Goal: Task Accomplishment & Management: Complete application form

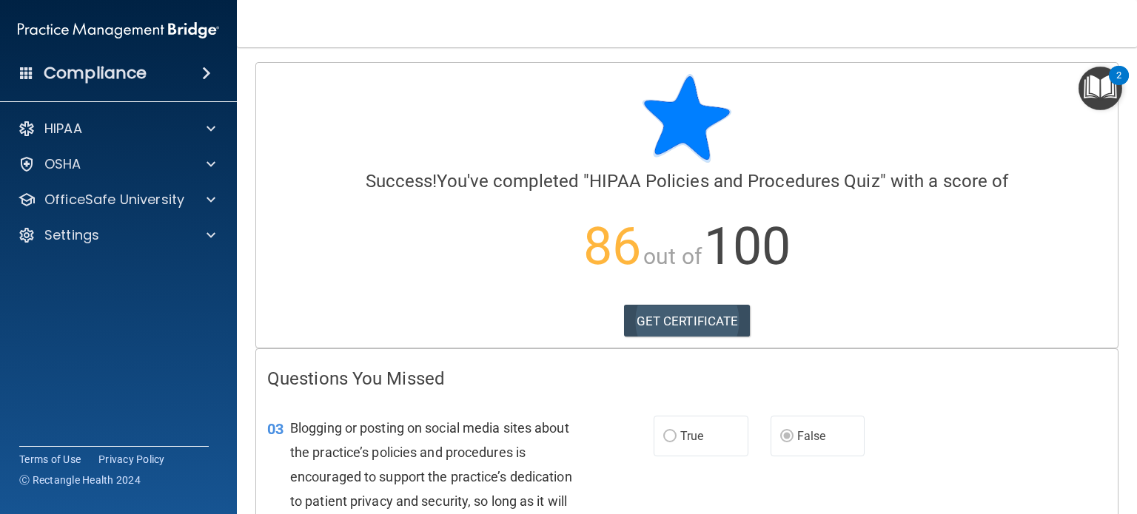
click at [690, 319] on link "GET CERTIFICATE" at bounding box center [687, 321] width 127 height 33
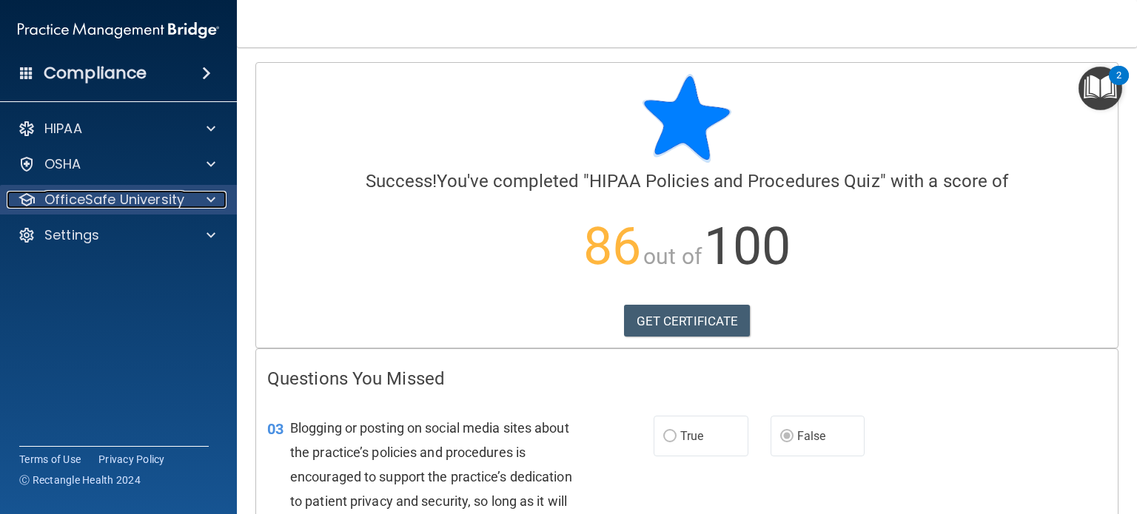
click at [205, 201] on div at bounding box center [208, 200] width 37 height 18
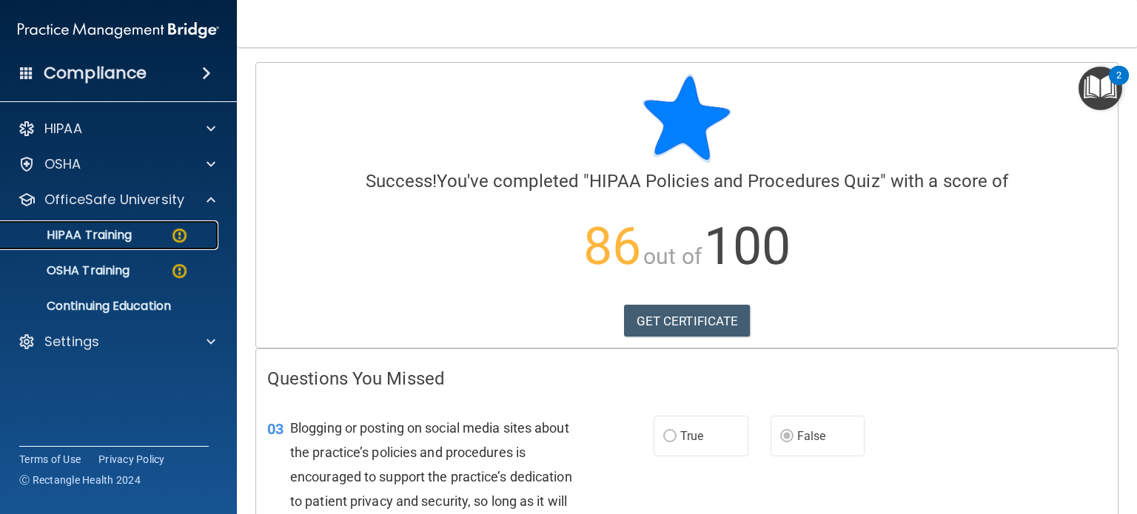
click at [181, 232] on img at bounding box center [179, 235] width 19 height 19
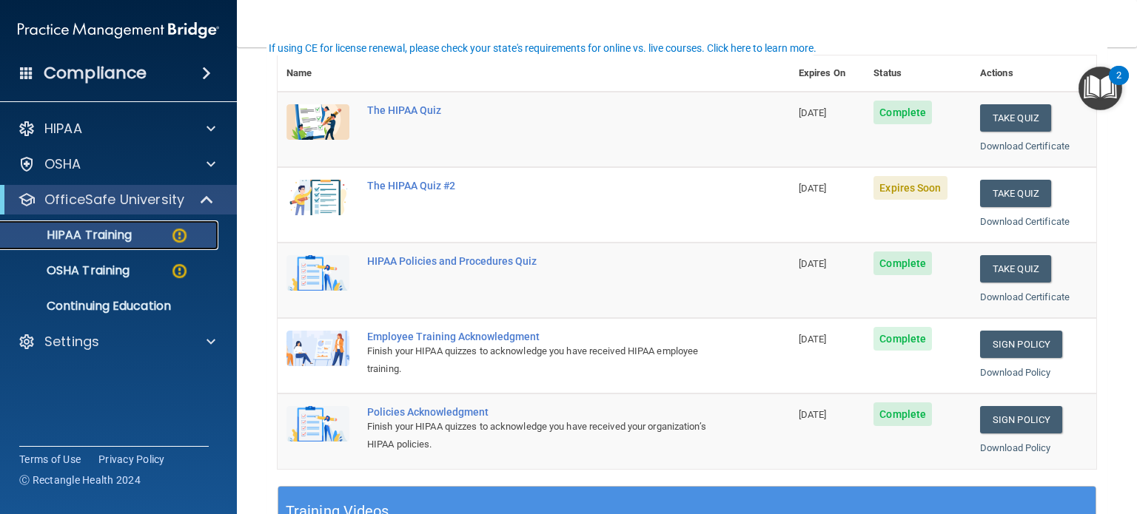
scroll to position [180, 0]
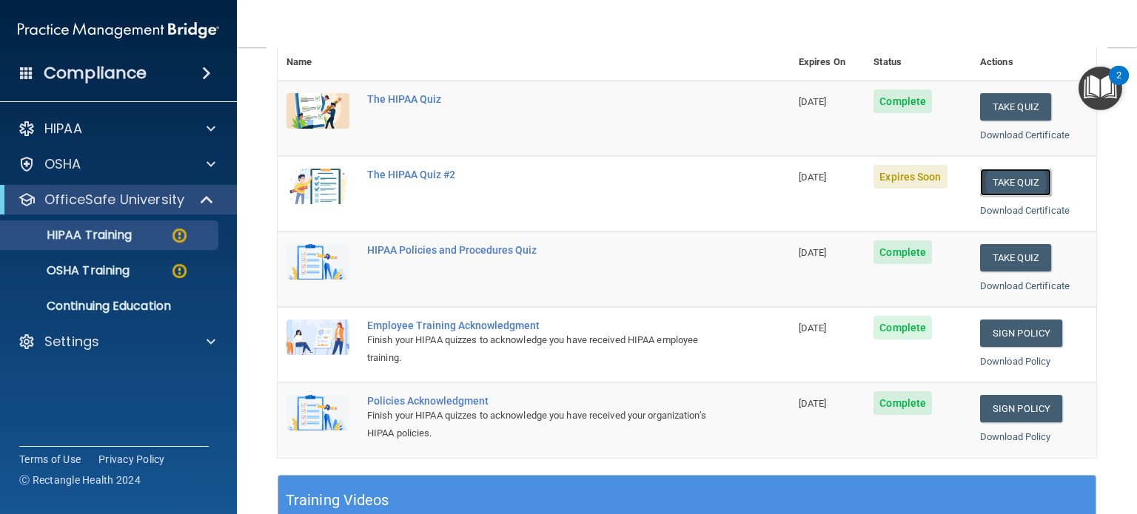
click at [1015, 187] on button "Take Quiz" at bounding box center [1015, 182] width 71 height 27
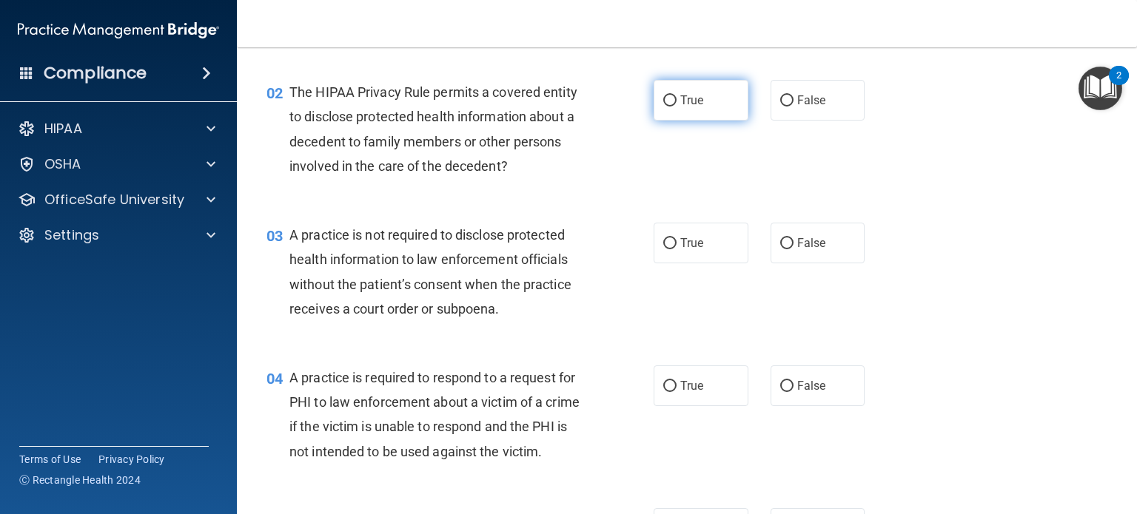
click at [663, 100] on input "True" at bounding box center [669, 100] width 13 height 11
radio input "true"
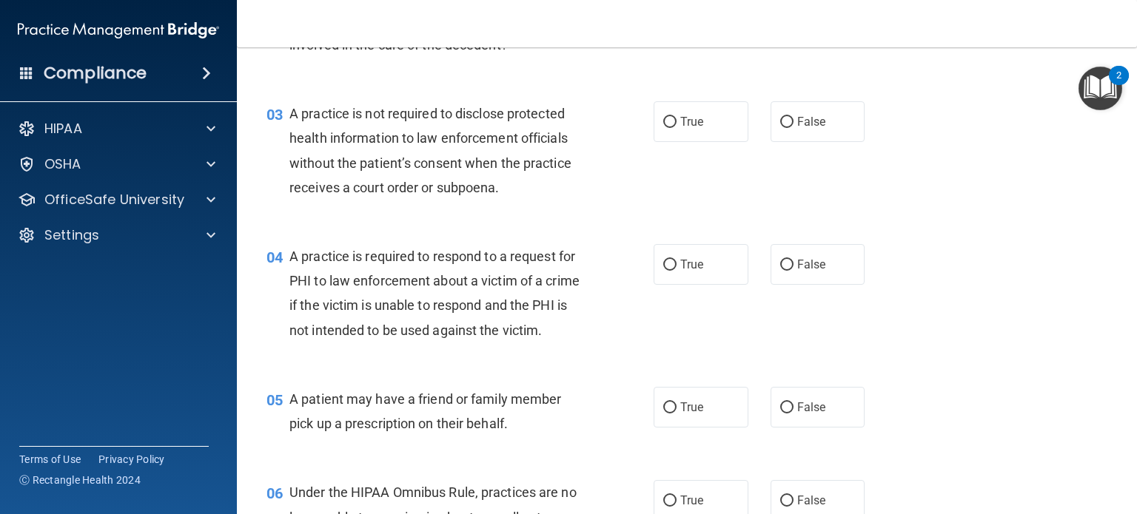
scroll to position [304, 0]
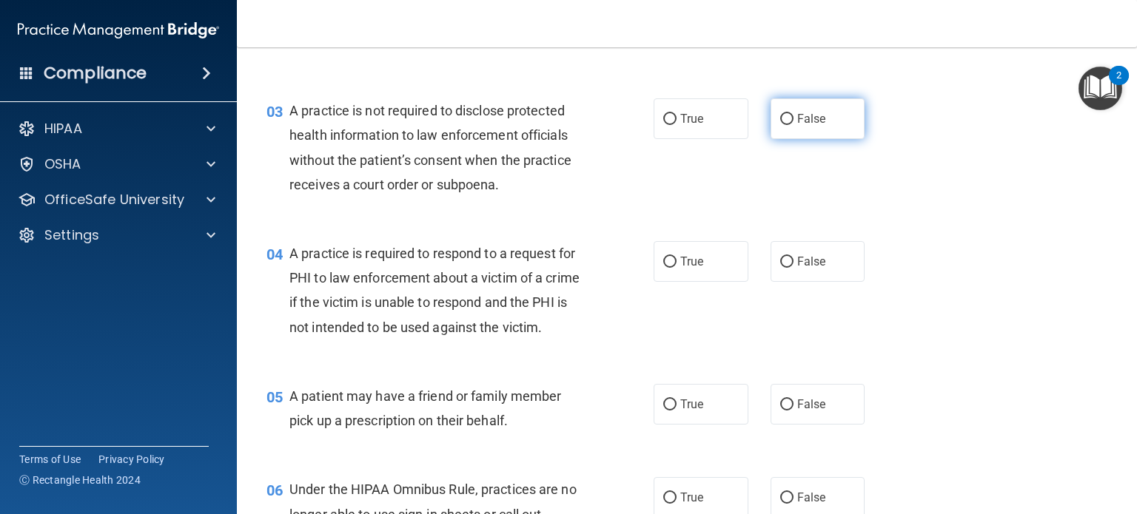
click at [781, 121] on input "False" at bounding box center [786, 119] width 13 height 11
radio input "true"
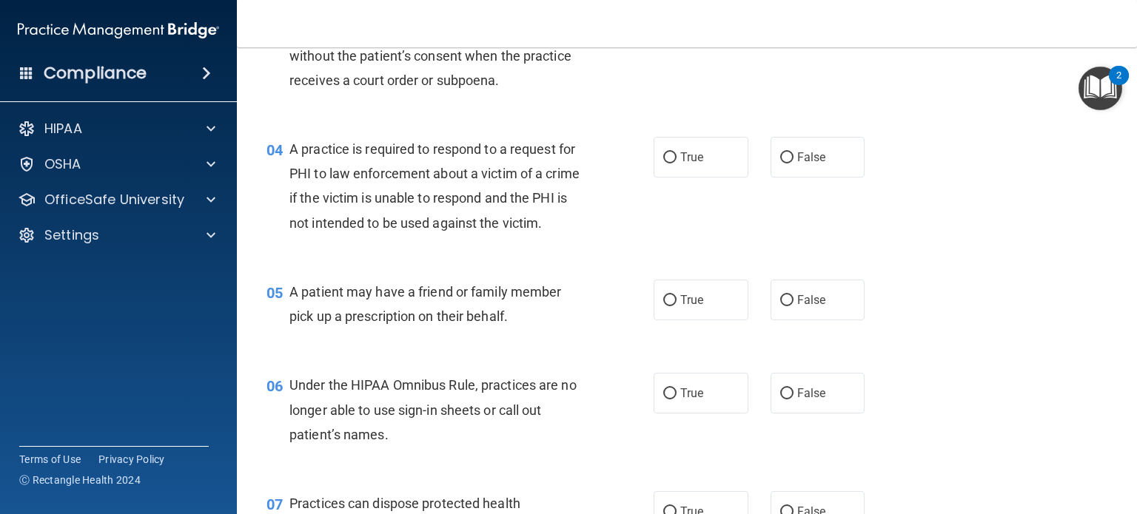
scroll to position [453, 0]
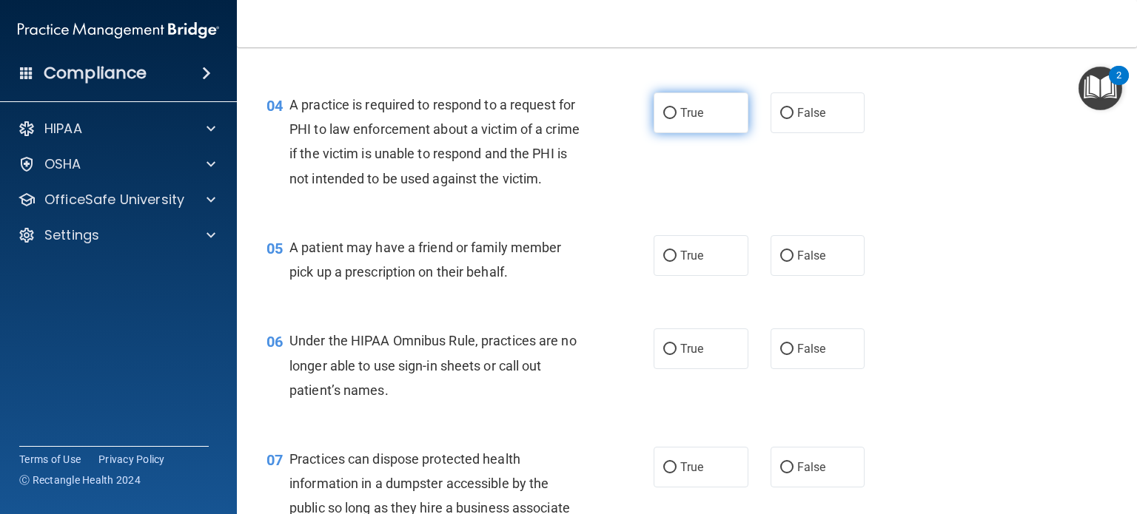
click at [665, 109] on input "True" at bounding box center [669, 113] width 13 height 11
radio input "true"
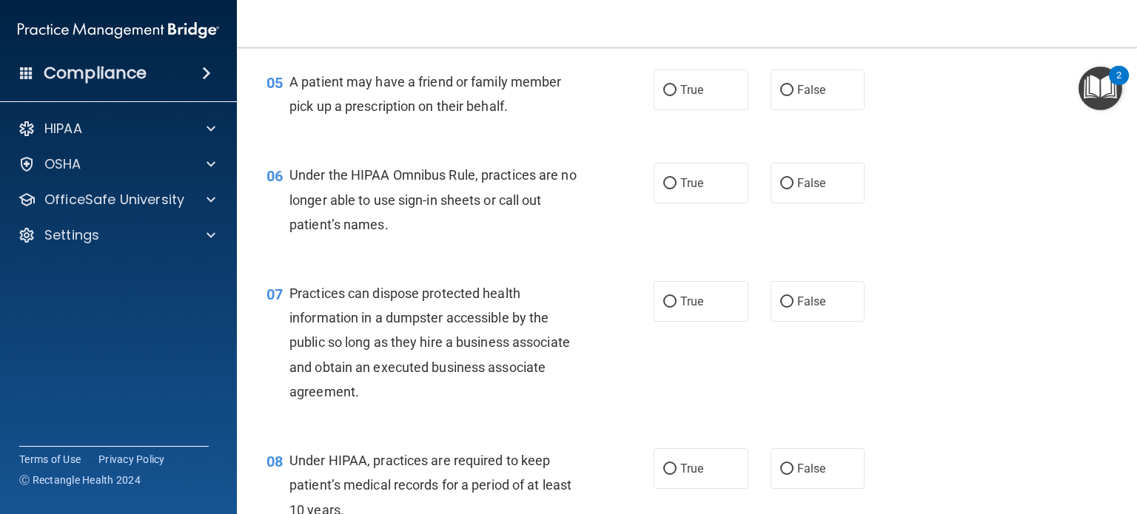
scroll to position [620, 0]
click at [663, 95] on input "True" at bounding box center [669, 89] width 13 height 11
radio input "true"
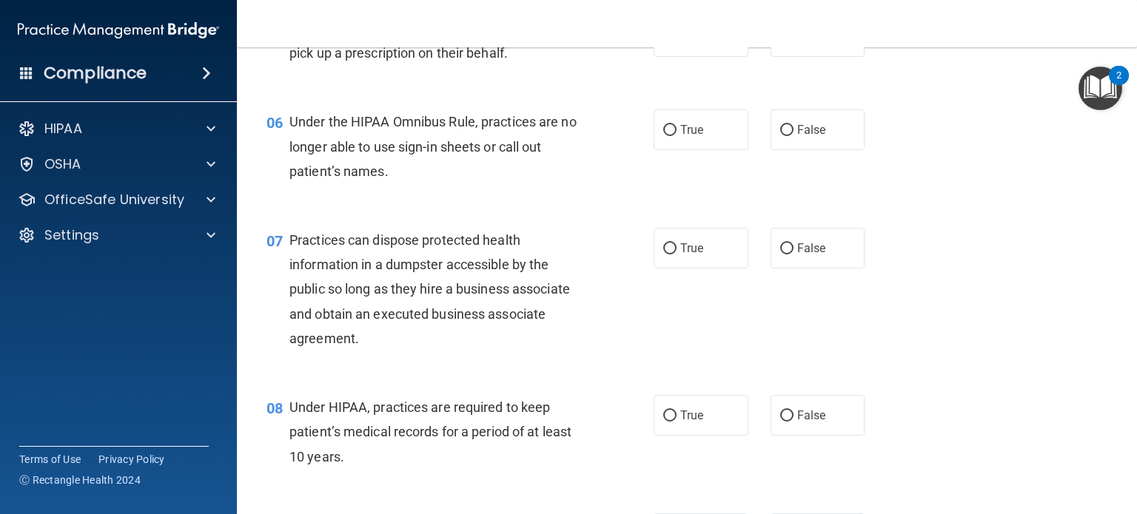
scroll to position [674, 0]
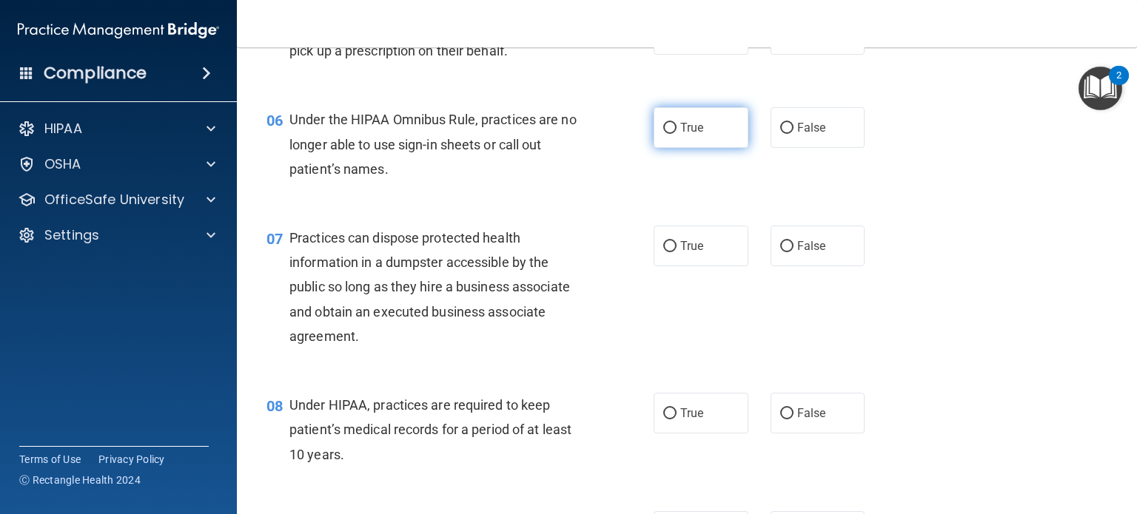
click at [663, 134] on input "True" at bounding box center [669, 128] width 13 height 11
radio input "true"
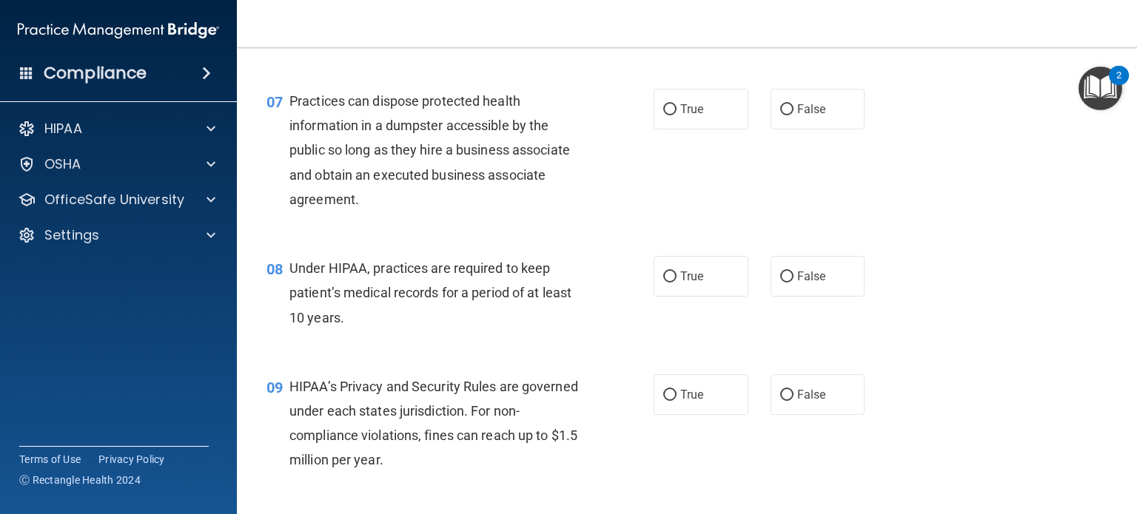
scroll to position [813, 0]
click at [781, 114] on input "False" at bounding box center [786, 108] width 13 height 11
radio input "true"
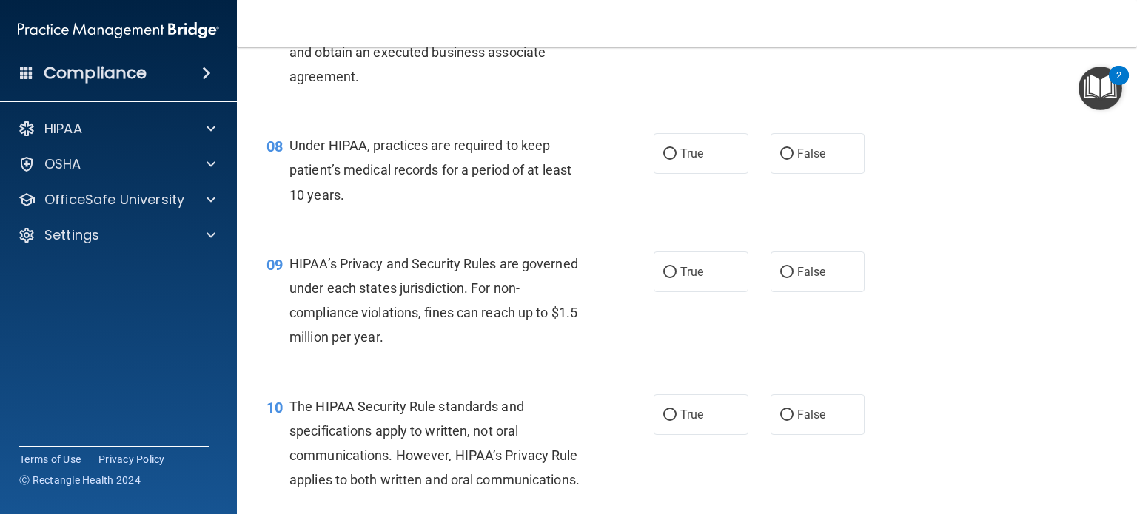
scroll to position [956, 0]
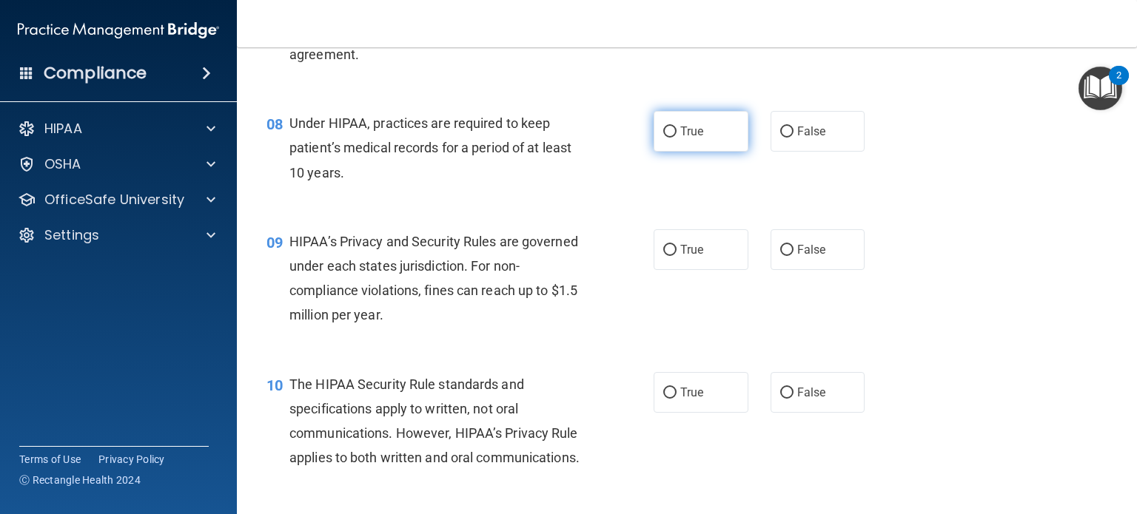
click at [663, 138] on input "True" at bounding box center [669, 132] width 13 height 11
radio input "true"
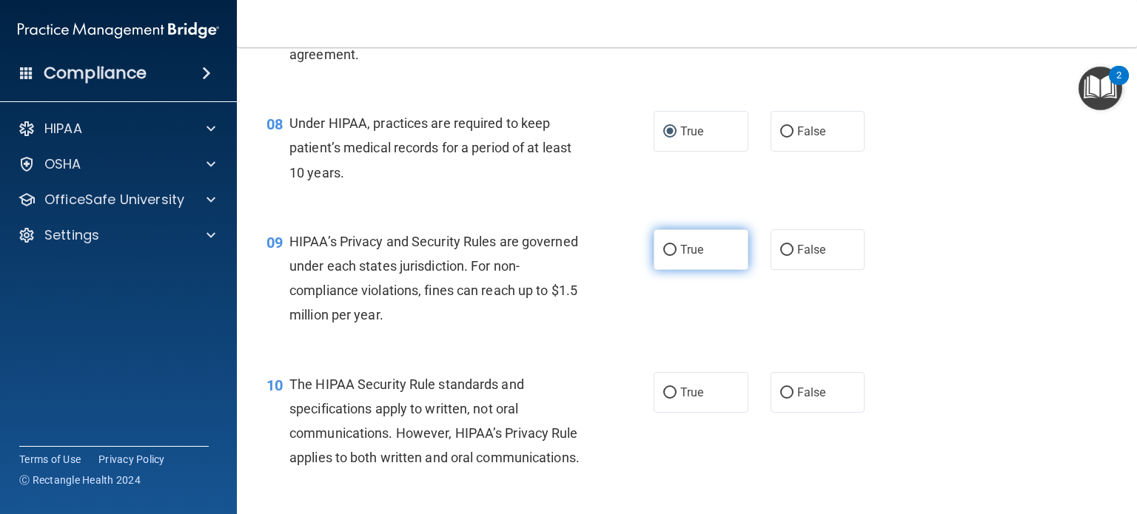
click at [663, 256] on input "True" at bounding box center [669, 250] width 13 height 11
radio input "true"
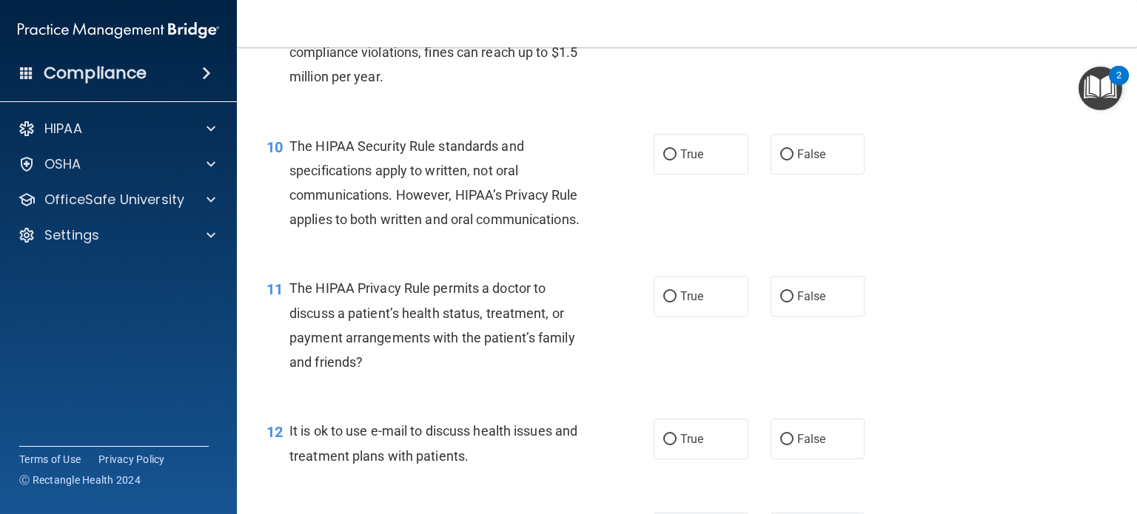
scroll to position [1197, 0]
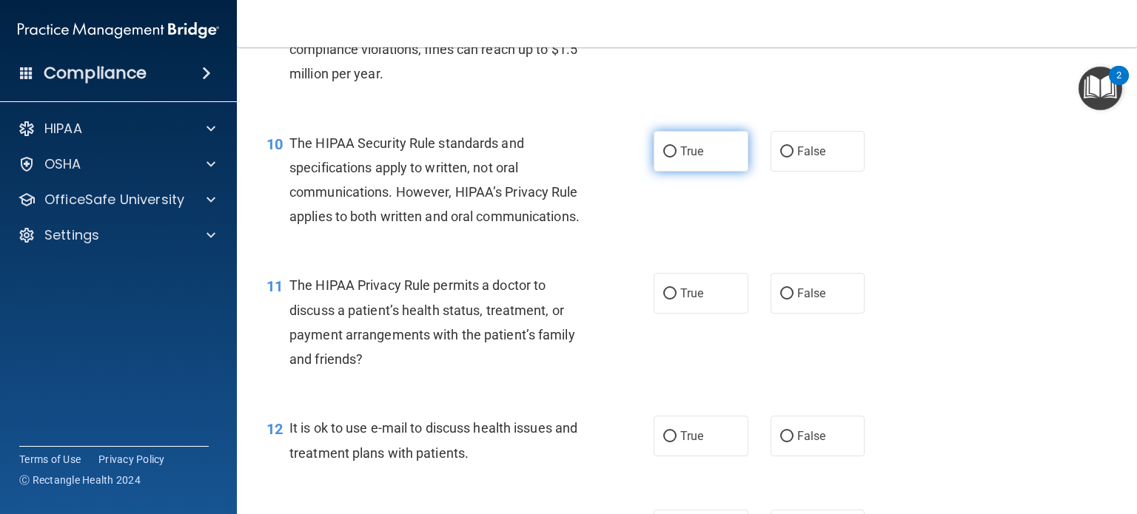
click at [663, 158] on input "True" at bounding box center [669, 152] width 13 height 11
radio input "true"
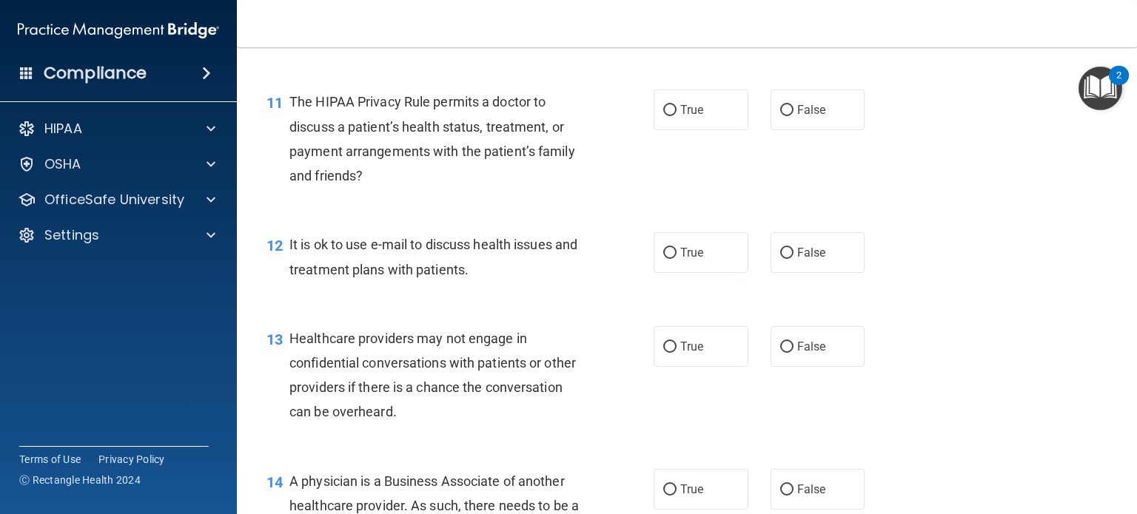
scroll to position [1382, 0]
click at [780, 115] on input "False" at bounding box center [786, 109] width 13 height 11
radio input "true"
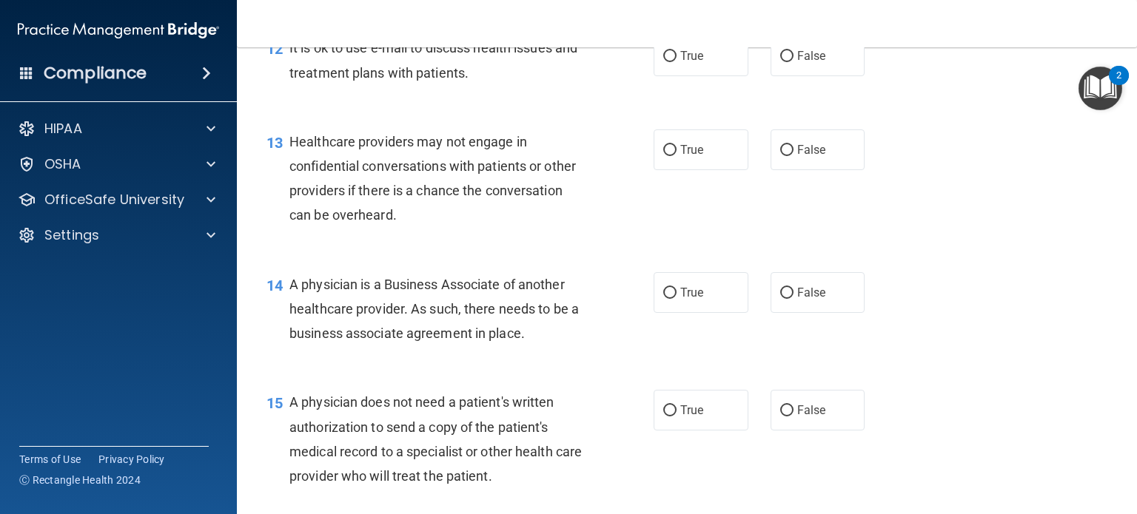
scroll to position [1578, 0]
click at [668, 62] on input "True" at bounding box center [669, 56] width 13 height 11
radio input "true"
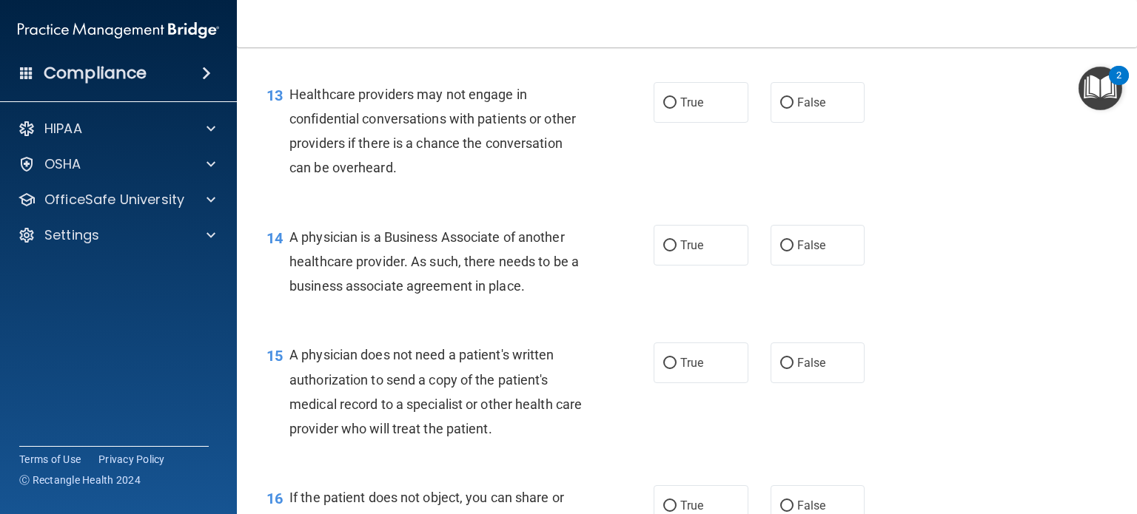
scroll to position [1684, 0]
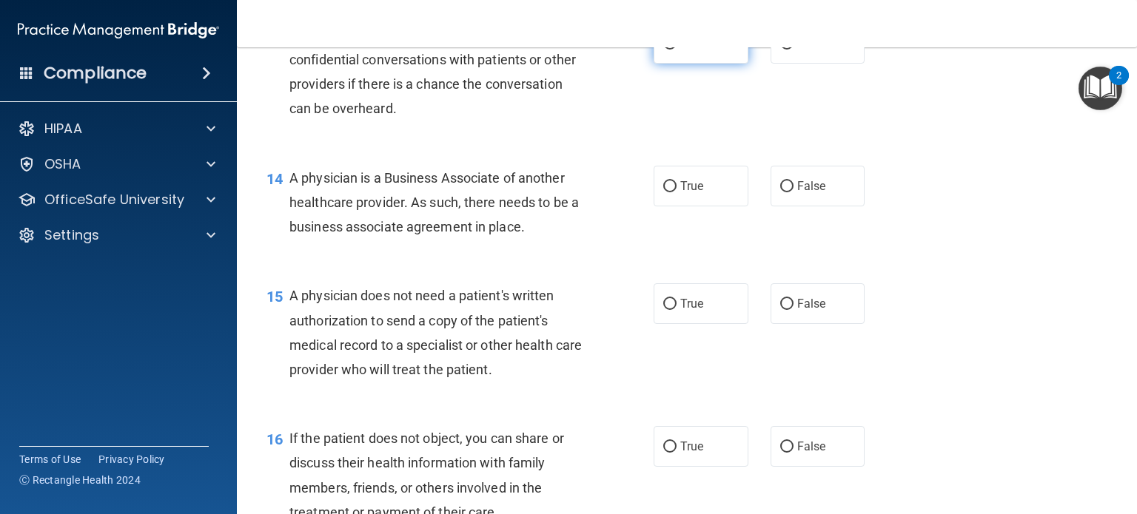
click at [663, 50] on input "True" at bounding box center [669, 43] width 13 height 11
radio input "true"
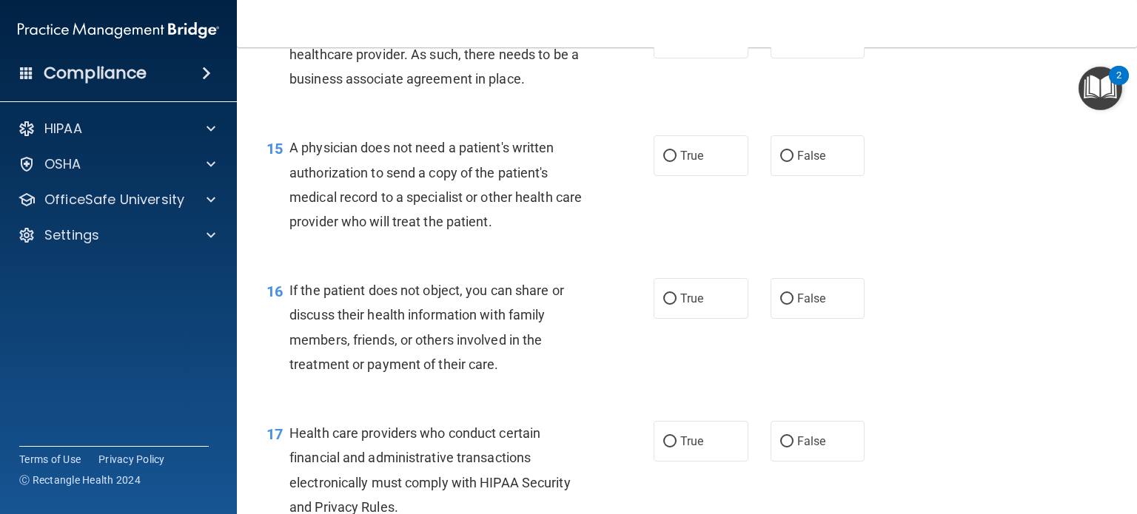
scroll to position [1834, 0]
click at [782, 43] on input "False" at bounding box center [786, 37] width 13 height 11
radio input "true"
click at [782, 161] on input "False" at bounding box center [786, 154] width 13 height 11
radio input "true"
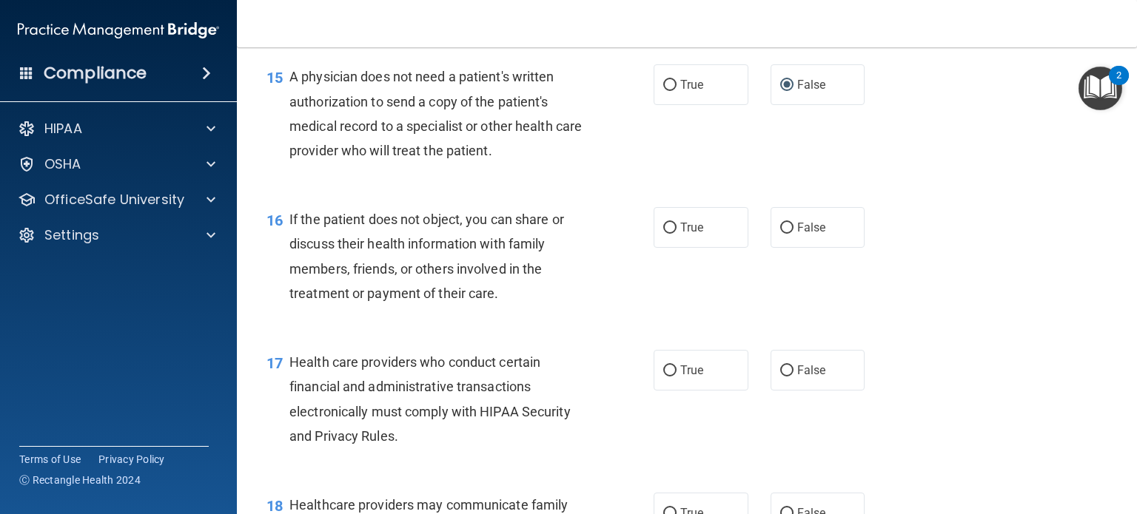
scroll to position [1903, 0]
click at [666, 234] on input "True" at bounding box center [669, 228] width 13 height 11
radio input "true"
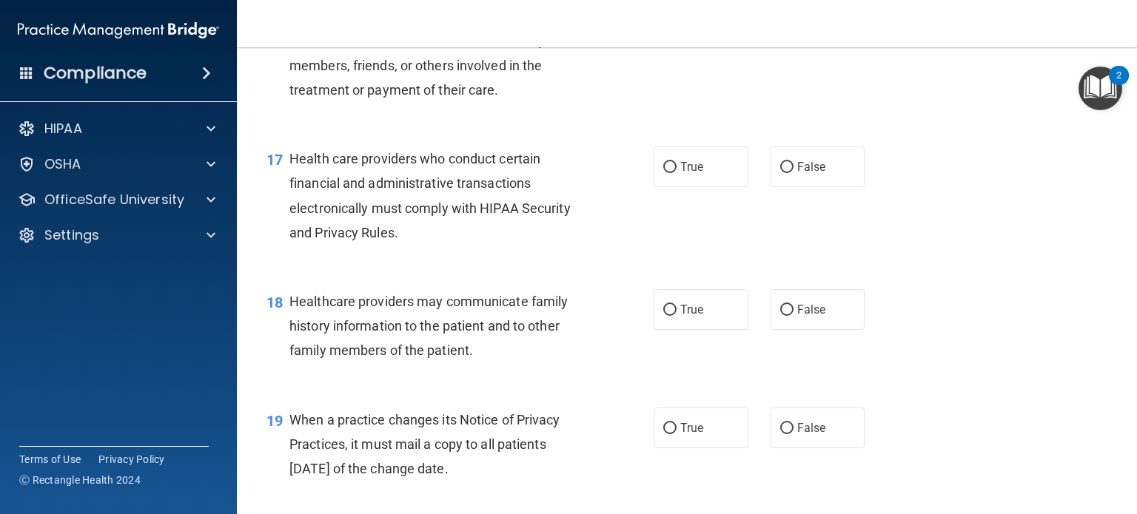
scroll to position [2106, 0]
click at [665, 174] on input "True" at bounding box center [669, 168] width 13 height 11
radio input "true"
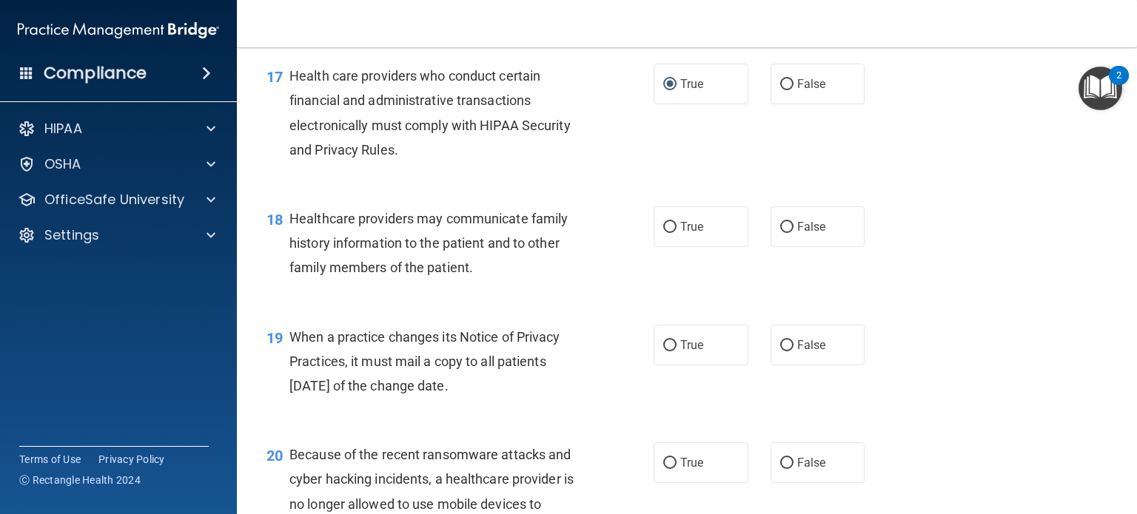
scroll to position [2190, 0]
click at [780, 232] on input "False" at bounding box center [786, 226] width 13 height 11
radio input "true"
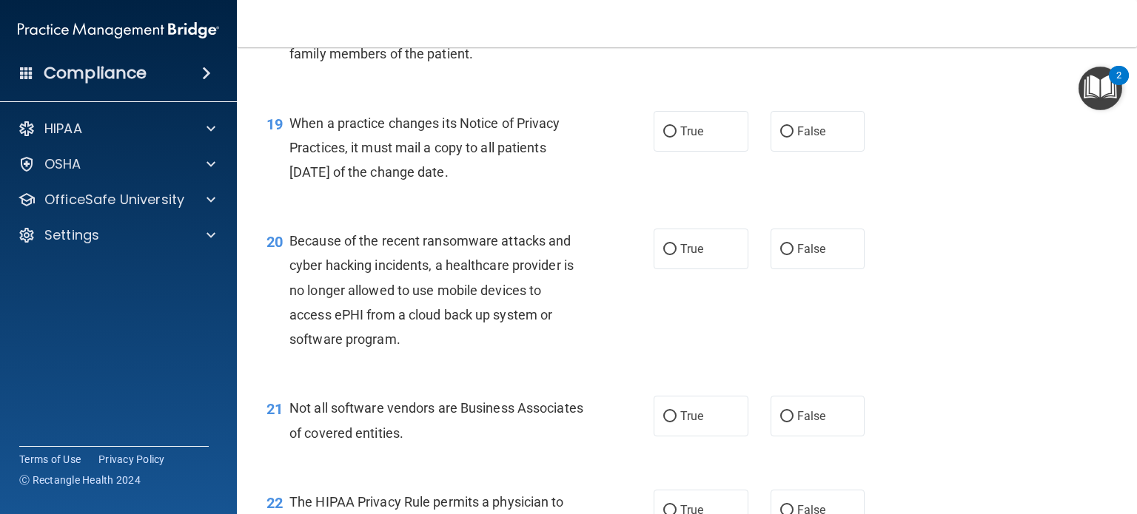
scroll to position [2405, 0]
click at [667, 136] on input "True" at bounding box center [669, 130] width 13 height 11
radio input "true"
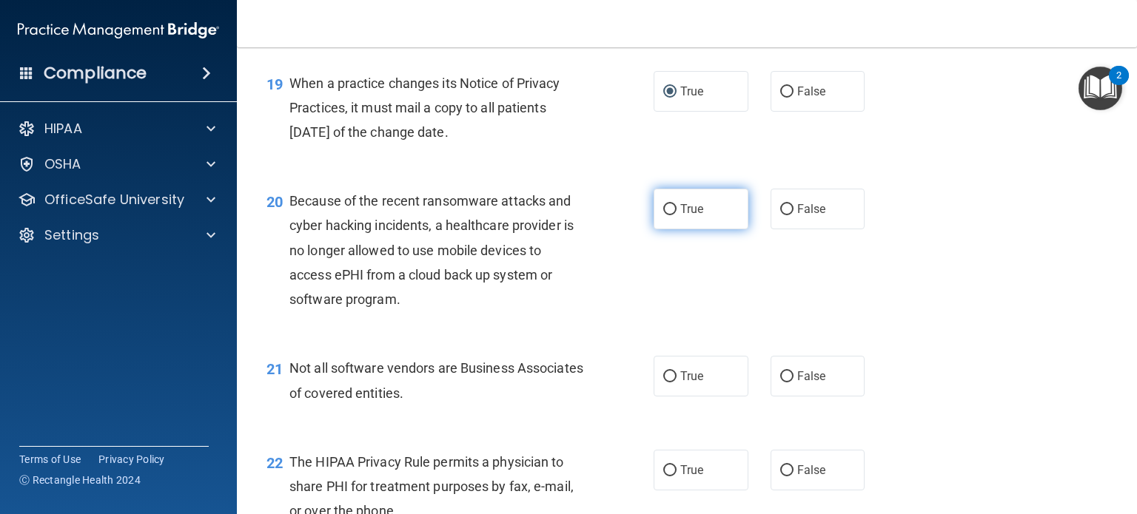
click at [663, 215] on input "True" at bounding box center [669, 209] width 13 height 11
radio input "true"
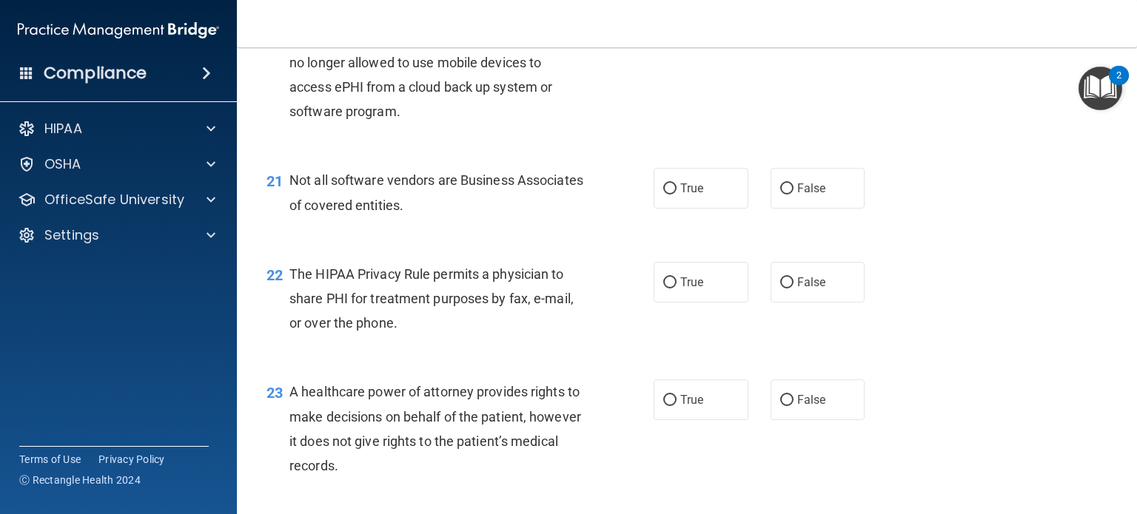
scroll to position [2631, 0]
click at [665, 195] on input "True" at bounding box center [669, 189] width 13 height 11
radio input "true"
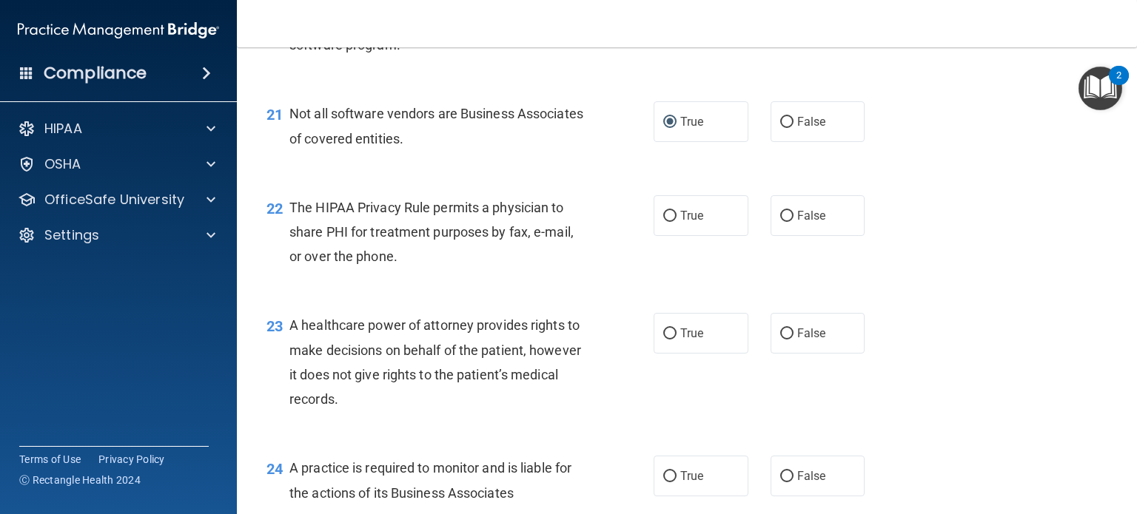
scroll to position [2699, 0]
click at [780, 221] on input "False" at bounding box center [786, 215] width 13 height 11
radio input "true"
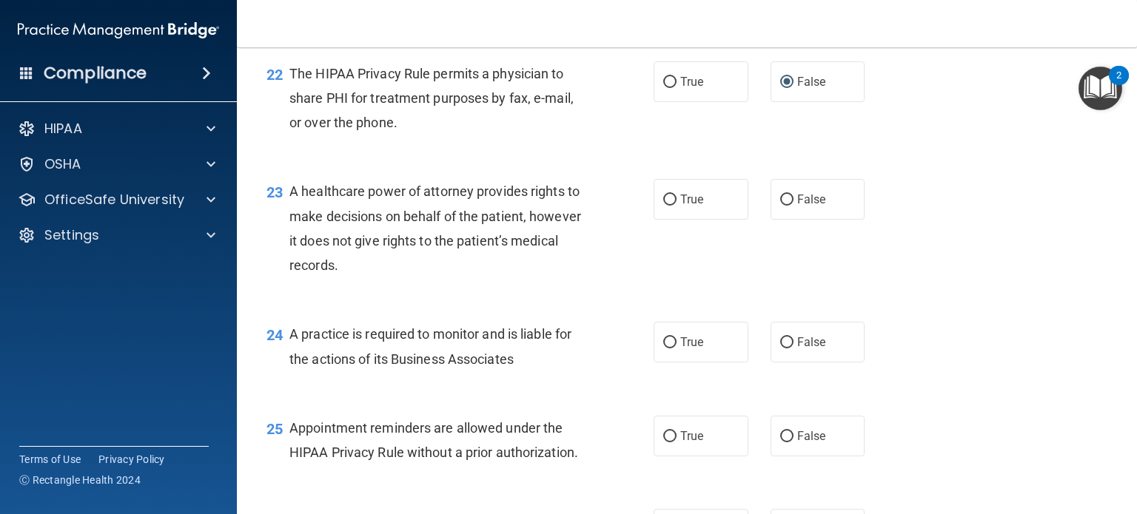
scroll to position [2831, 0]
click at [663, 206] on input "True" at bounding box center [669, 200] width 13 height 11
radio input "true"
click at [663, 206] on input "True" at bounding box center [669, 200] width 13 height 11
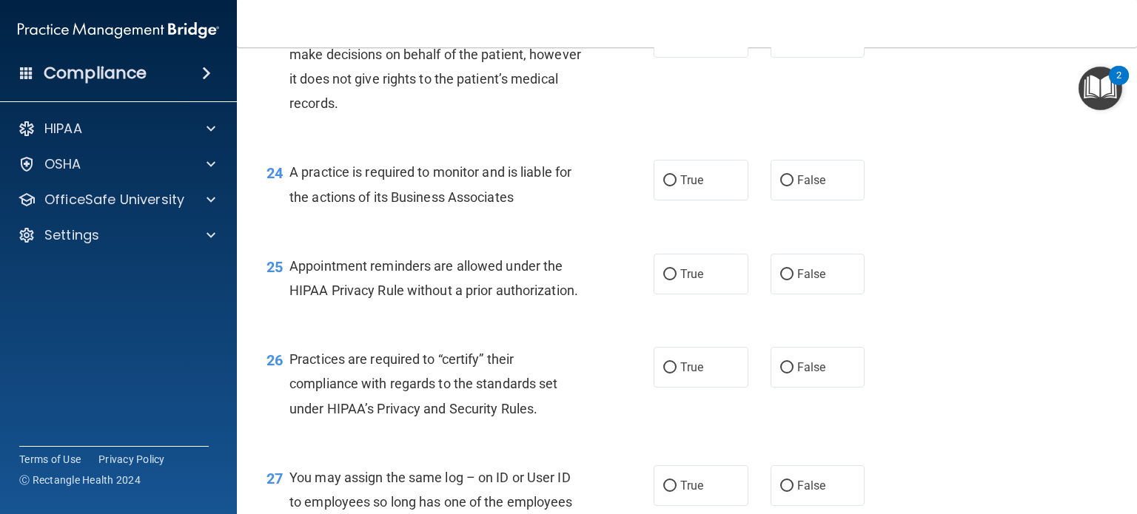
scroll to position [2995, 0]
click at [663, 186] on input "True" at bounding box center [669, 180] width 13 height 11
radio input "true"
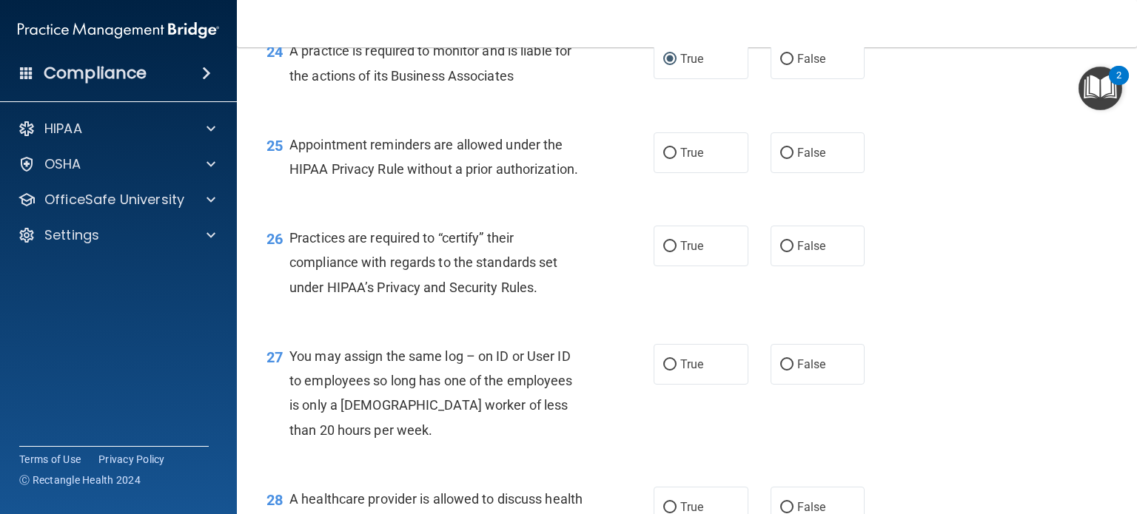
scroll to position [3114, 0]
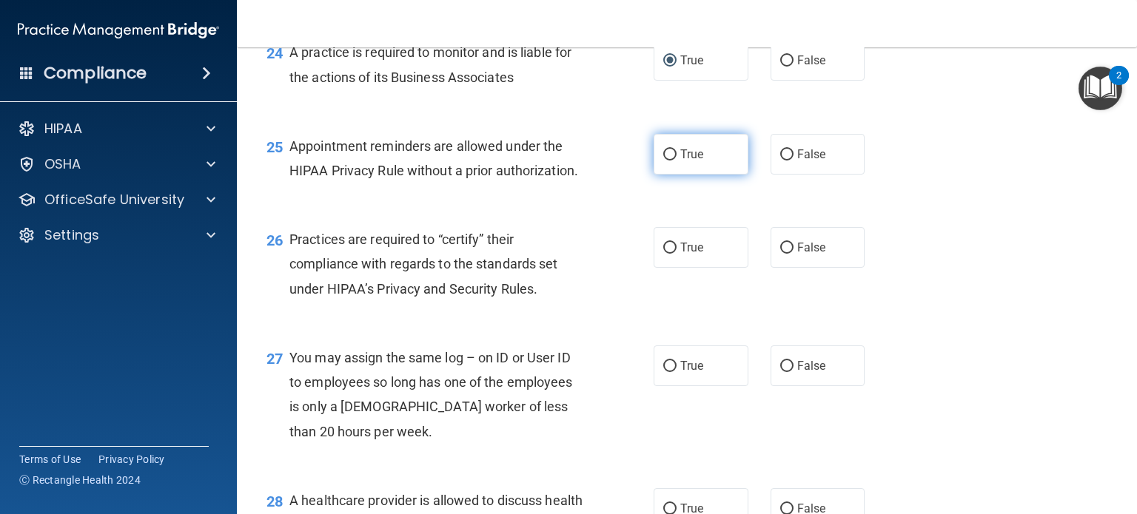
click at [670, 175] on label "True" at bounding box center [700, 154] width 95 height 41
click at [670, 161] on input "True" at bounding box center [669, 154] width 13 height 11
radio input "true"
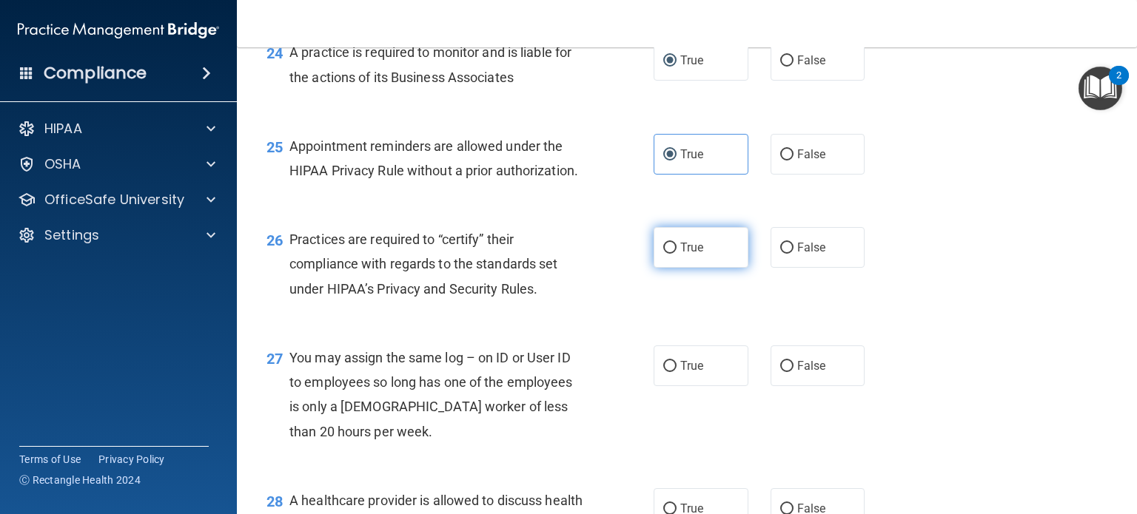
click at [664, 268] on label "True" at bounding box center [700, 247] width 95 height 41
click at [664, 254] on input "True" at bounding box center [669, 248] width 13 height 11
radio input "true"
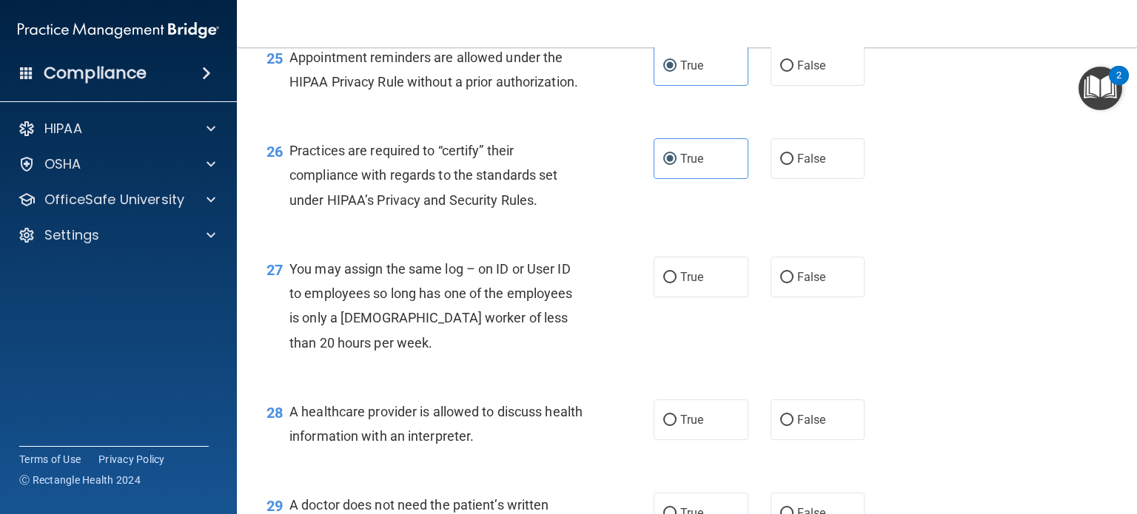
click at [601, 340] on div "27 You may assign the same log – on ID or User ID to employees so long has one …" at bounding box center [459, 310] width 431 height 106
click at [772, 297] on label "False" at bounding box center [817, 277] width 95 height 41
click at [780, 283] on input "False" at bounding box center [786, 277] width 13 height 11
radio input "true"
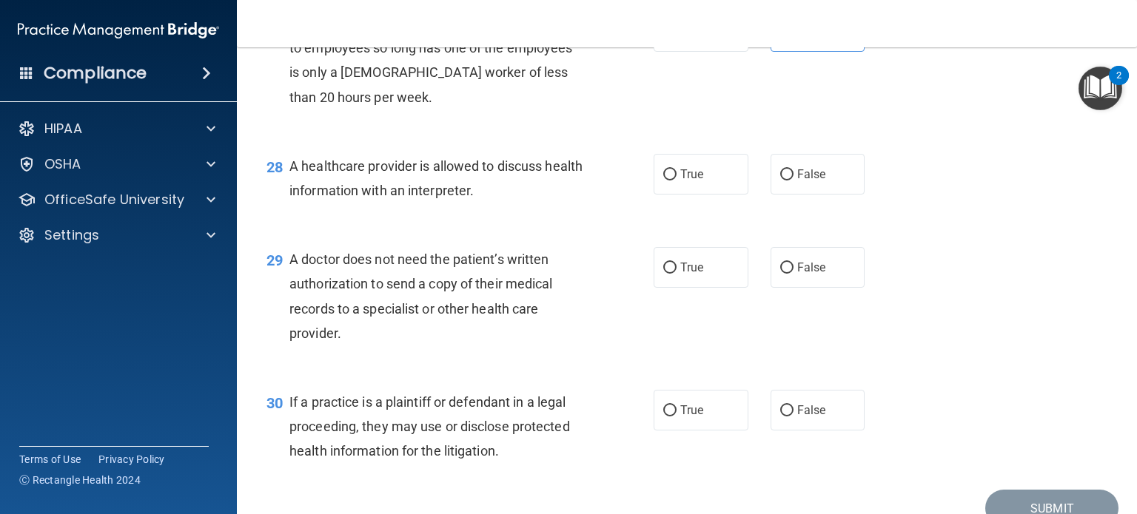
scroll to position [3448, 0]
click at [663, 181] on input "True" at bounding box center [669, 174] width 13 height 11
radio input "true"
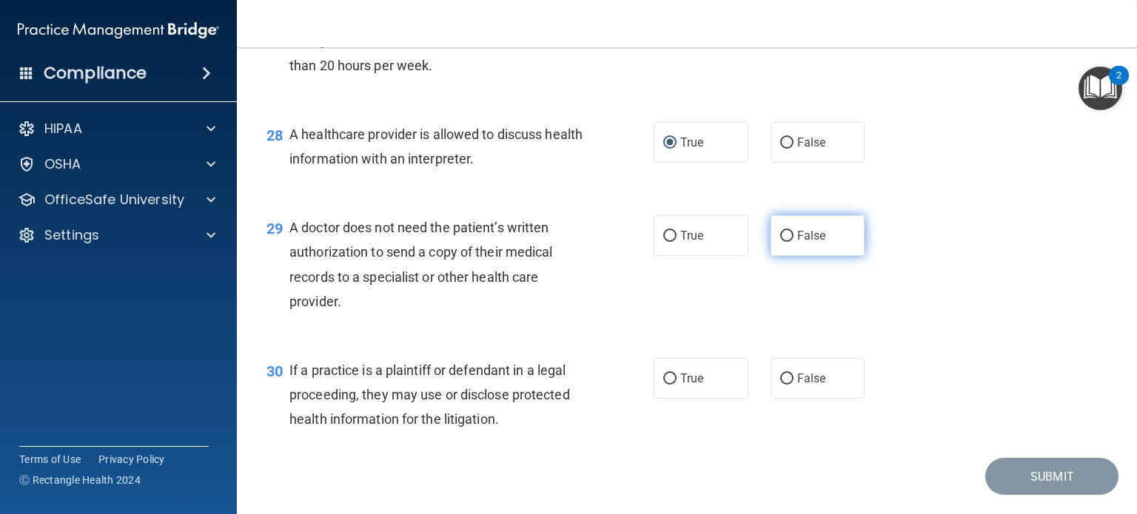
click at [783, 242] on input "False" at bounding box center [786, 236] width 13 height 11
radio input "true"
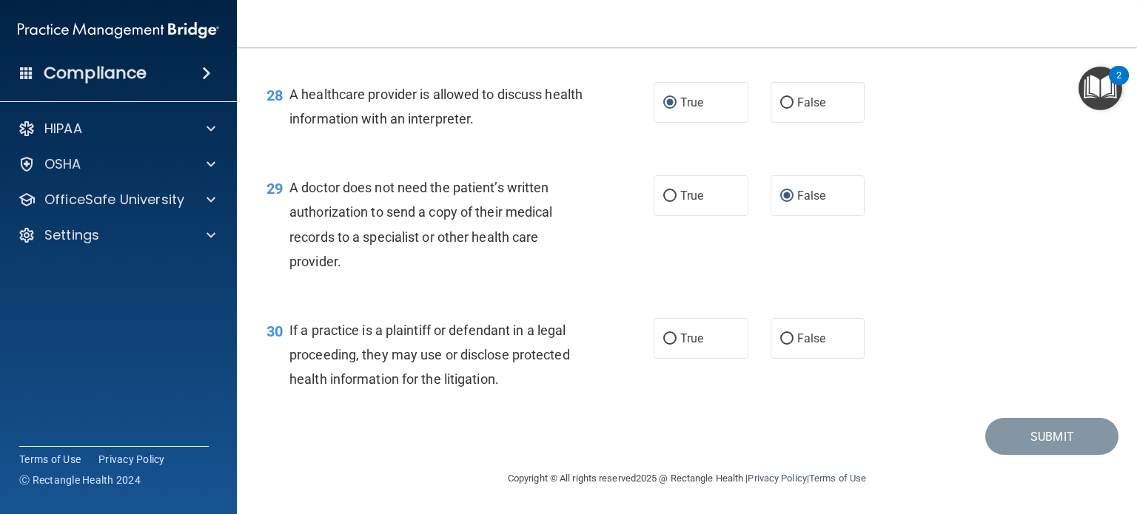
scroll to position [3570, 0]
click at [780, 334] on input "False" at bounding box center [786, 339] width 13 height 11
radio input "true"
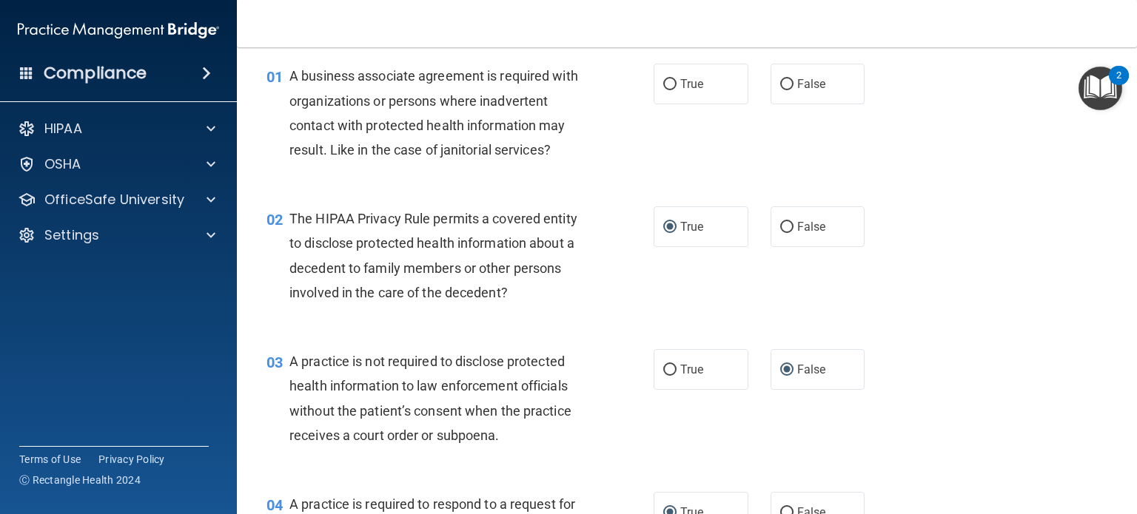
scroll to position [0, 0]
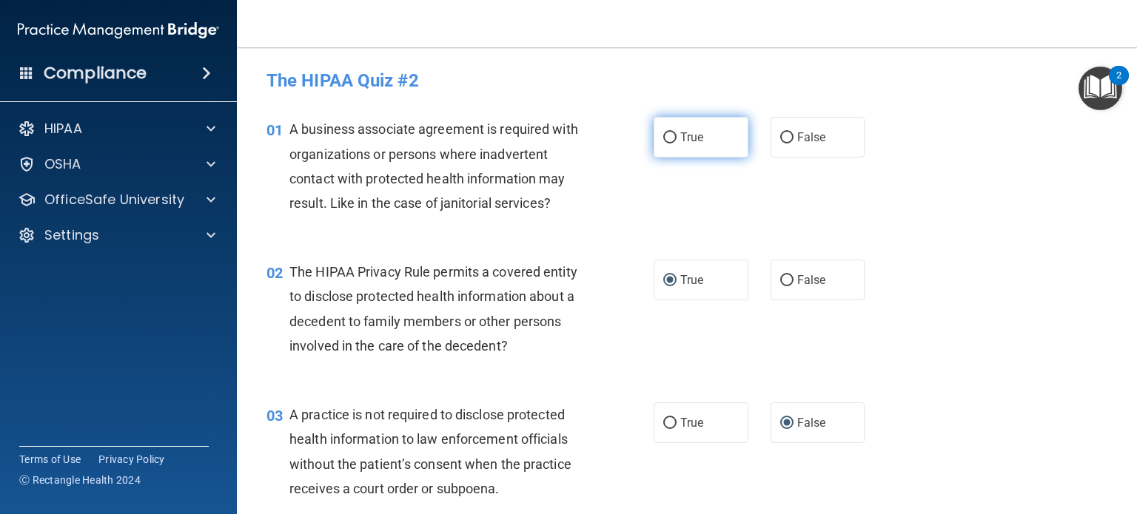
click at [665, 135] on input "True" at bounding box center [669, 137] width 13 height 11
radio input "true"
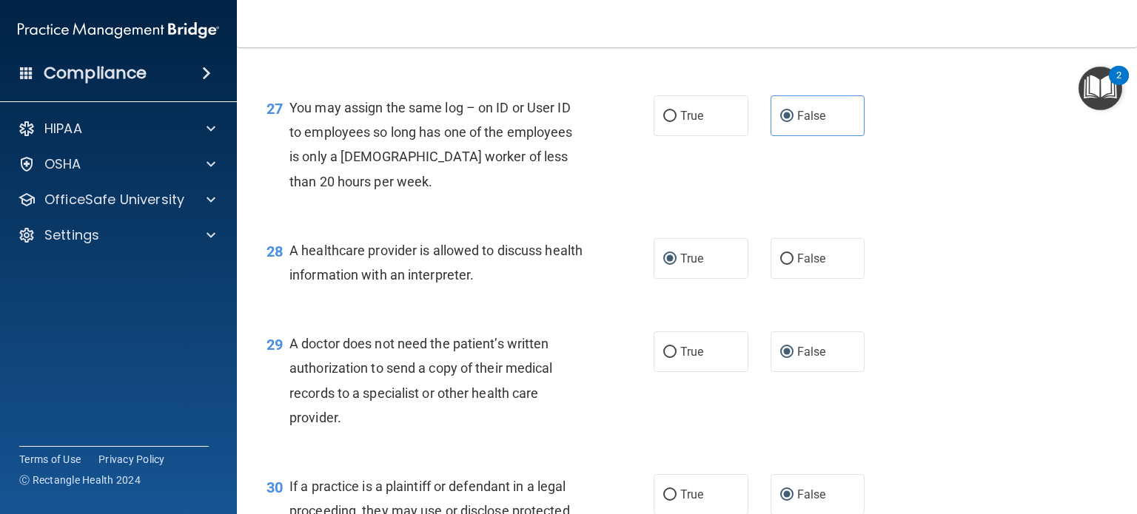
scroll to position [3570, 0]
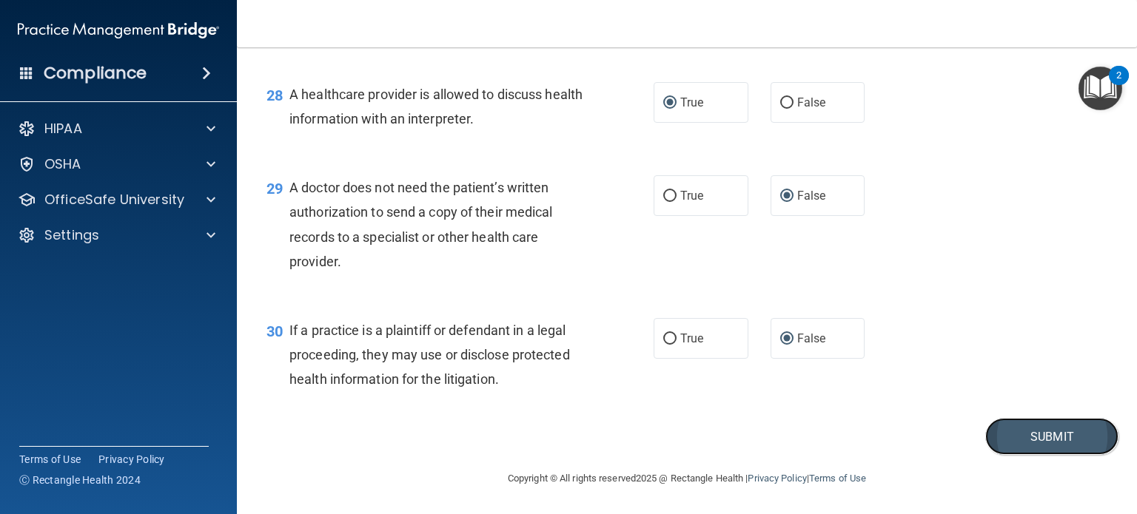
click at [1013, 434] on button "Submit" at bounding box center [1051, 437] width 133 height 38
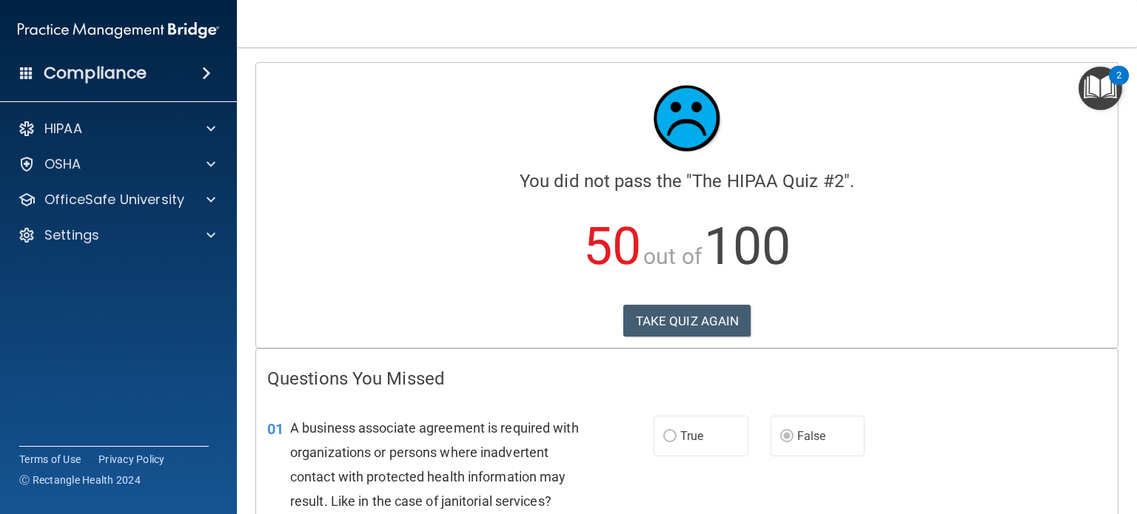
click at [1023, 378] on h4 "Questions You Missed" at bounding box center [686, 378] width 839 height 19
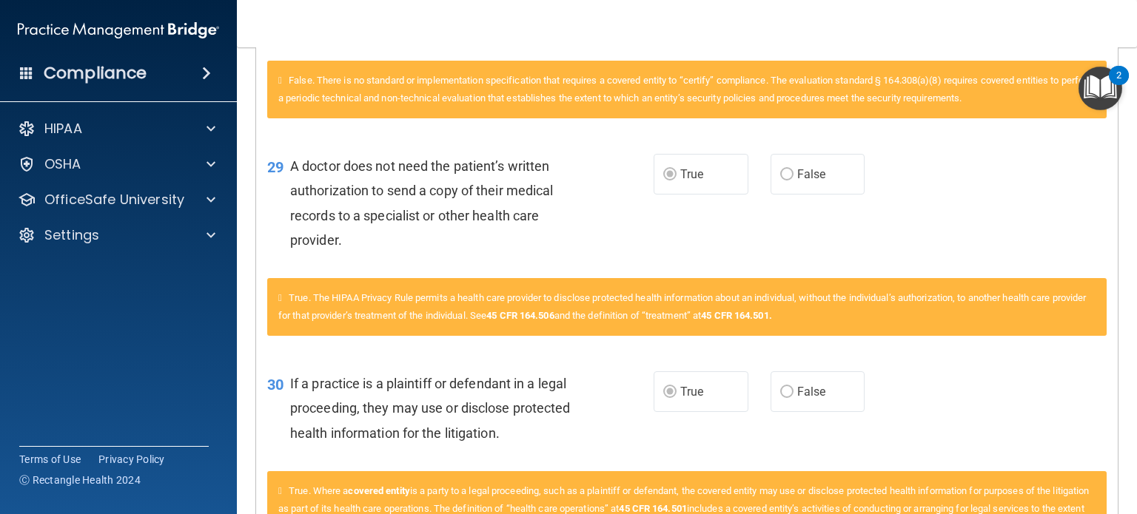
scroll to position [3167, 0]
